Goal: Transaction & Acquisition: Purchase product/service

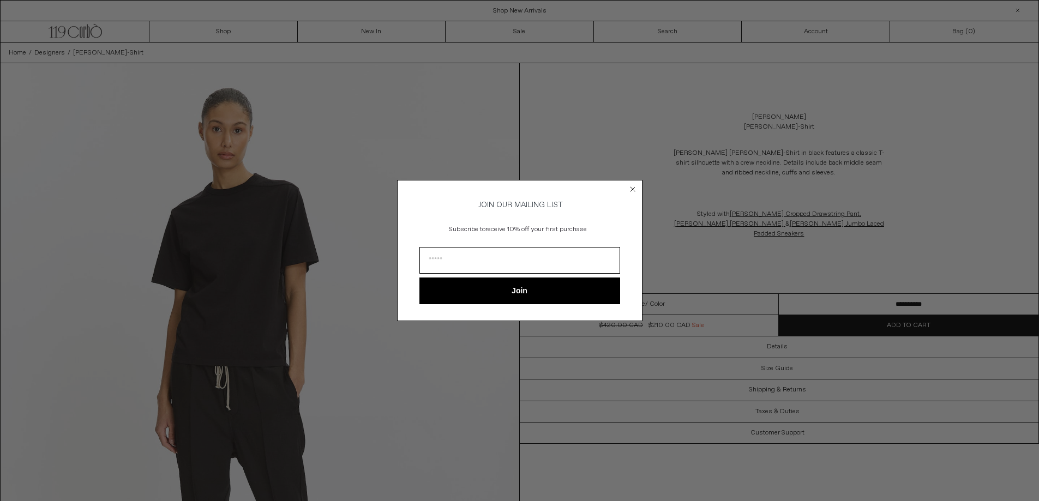
click at [621, 177] on div "Close dialog JOIN OUR MAILING LIST Subscribe to receive 10% off your first purc…" at bounding box center [520, 250] width 246 height 163
click at [633, 186] on circle "Close dialog" at bounding box center [632, 189] width 10 height 10
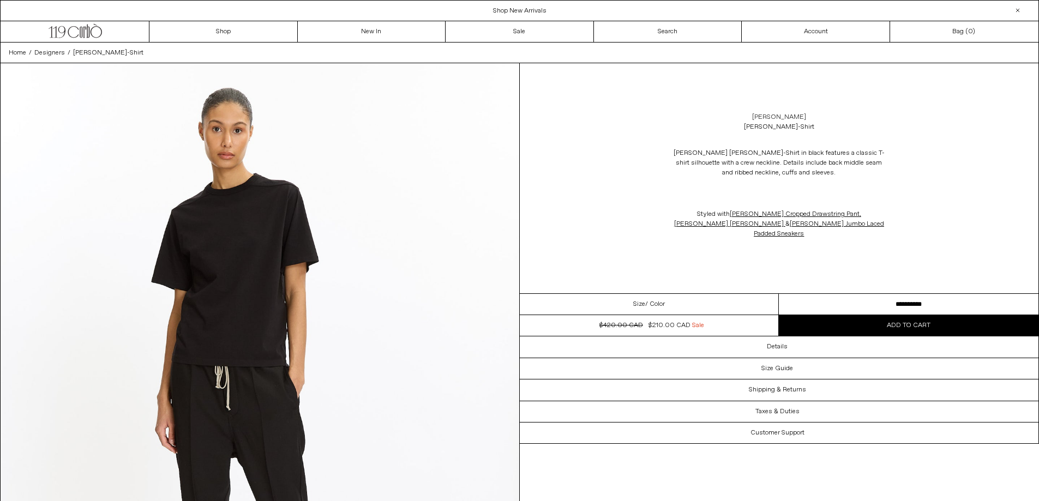
click at [787, 117] on link "[PERSON_NAME]" at bounding box center [779, 117] width 54 height 10
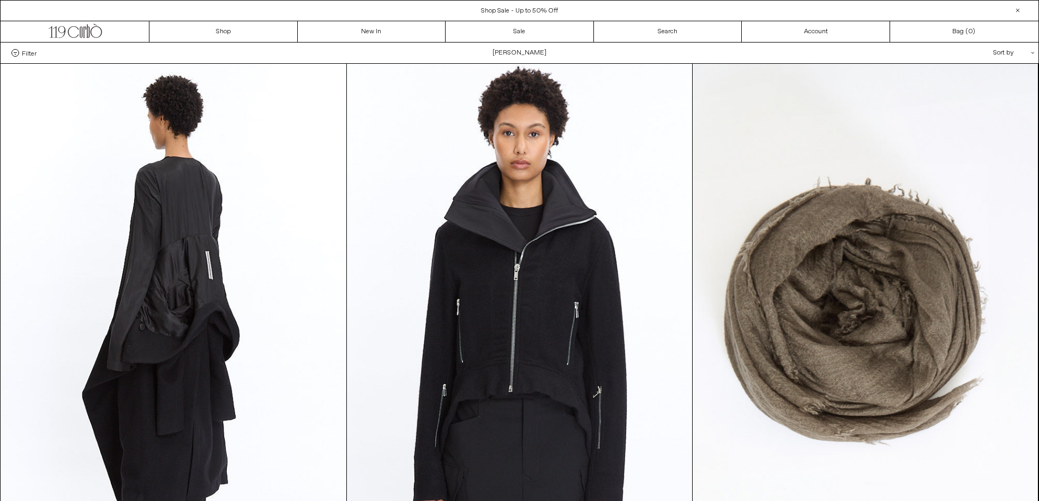
click at [997, 52] on div "Sort by .cls-1{fill:#231f20}" at bounding box center [979, 53] width 98 height 21
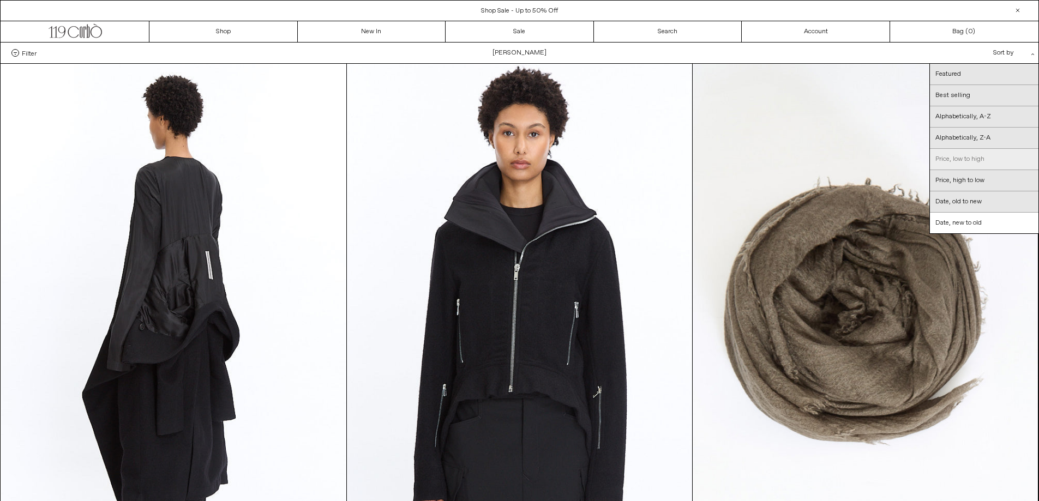
click at [975, 160] on link "Price, low to high" at bounding box center [984, 159] width 109 height 21
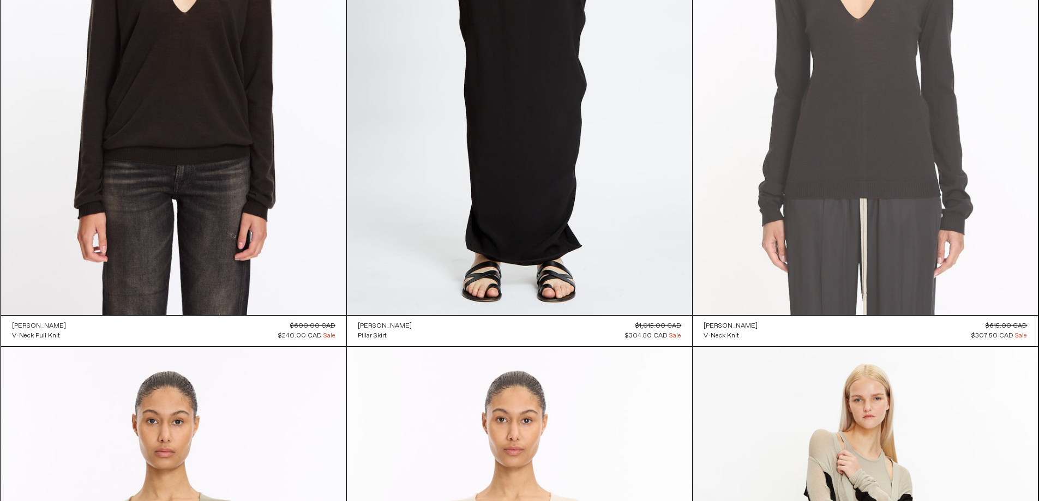
scroll to position [1473, 0]
